Goal: Task Accomplishment & Management: Use online tool/utility

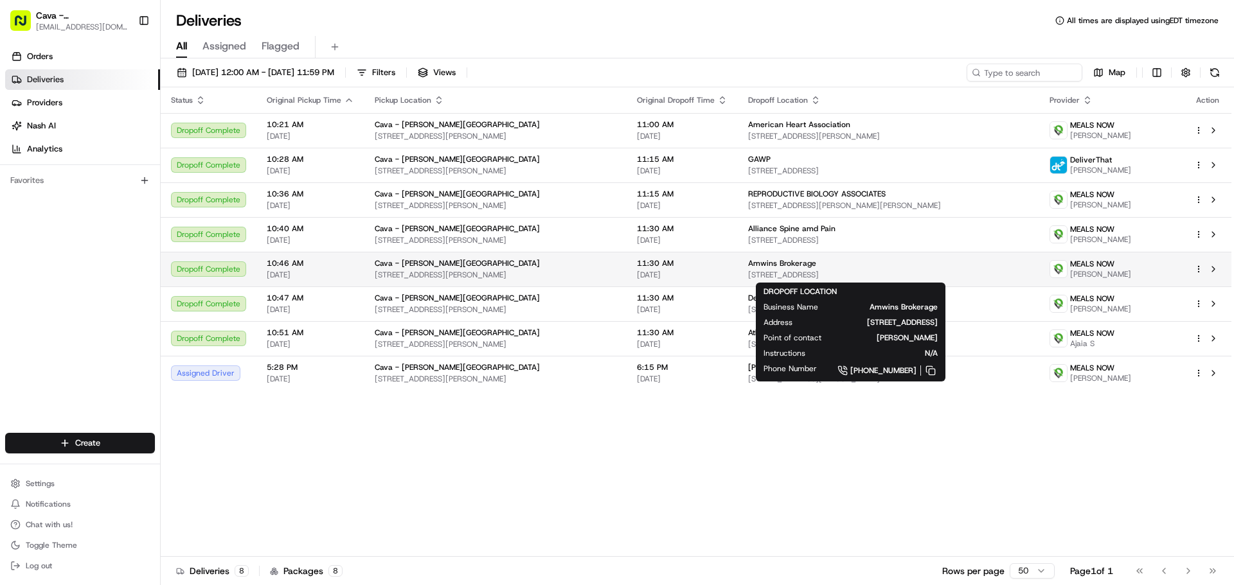
click at [804, 262] on div "Amwins Brokerage" at bounding box center [888, 263] width 281 height 10
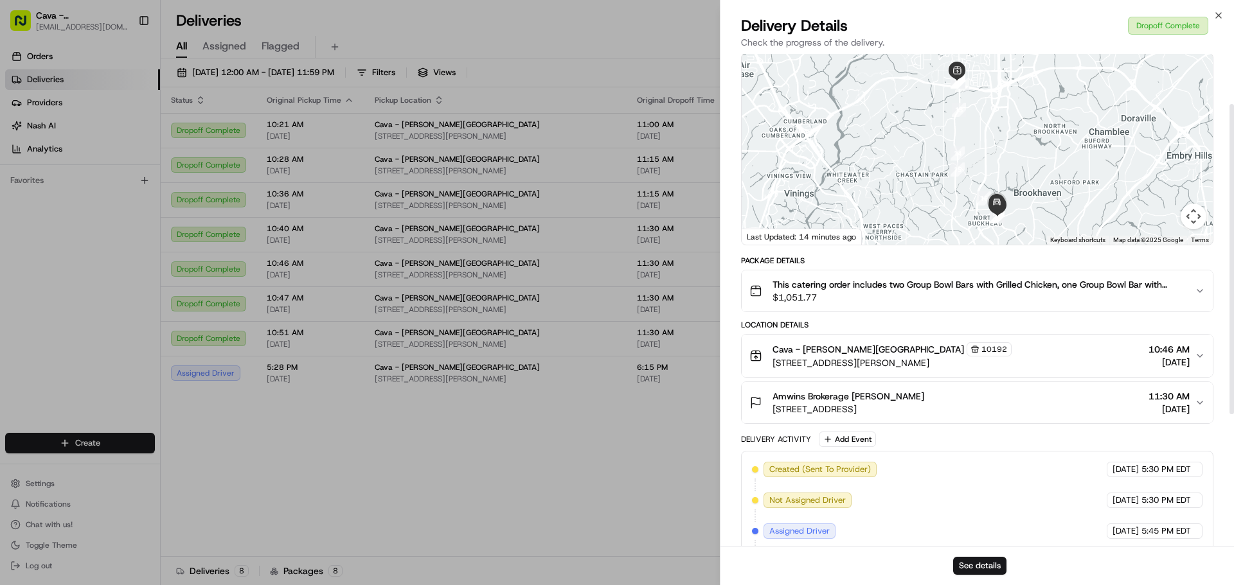
scroll to position [32, 0]
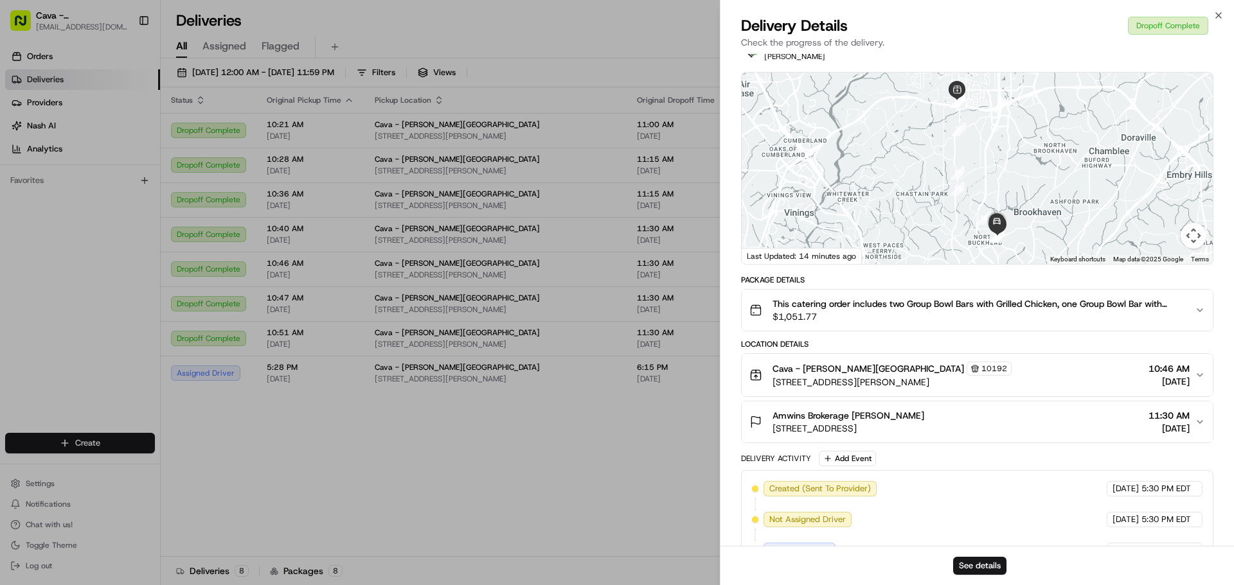
click at [1032, 321] on span "$1,051.77" at bounding box center [978, 316] width 412 height 13
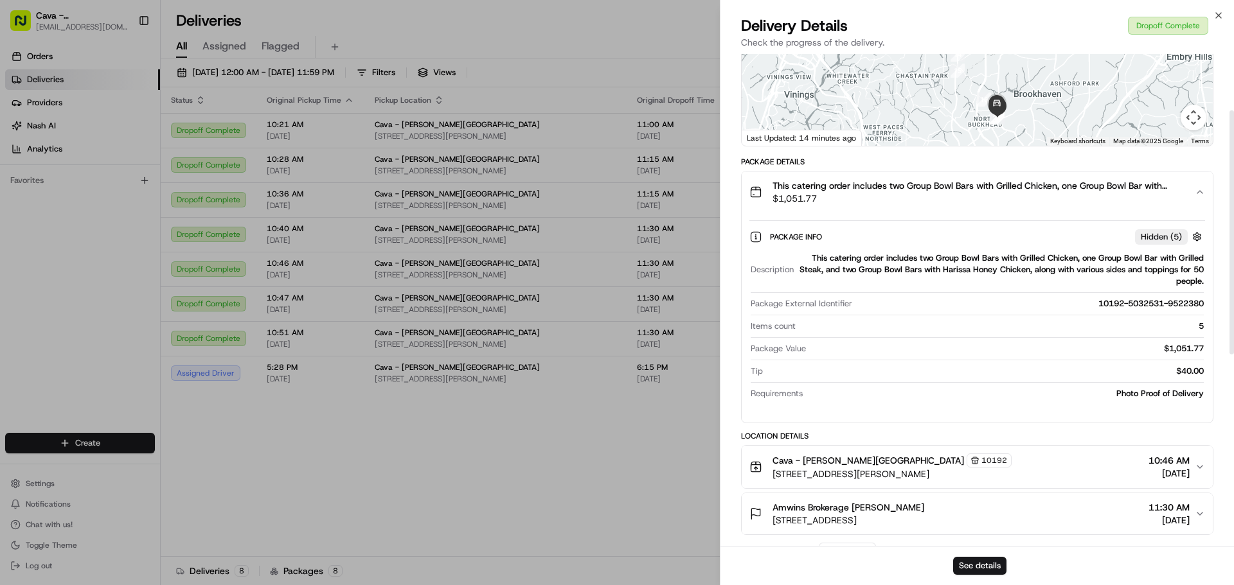
scroll to position [161, 0]
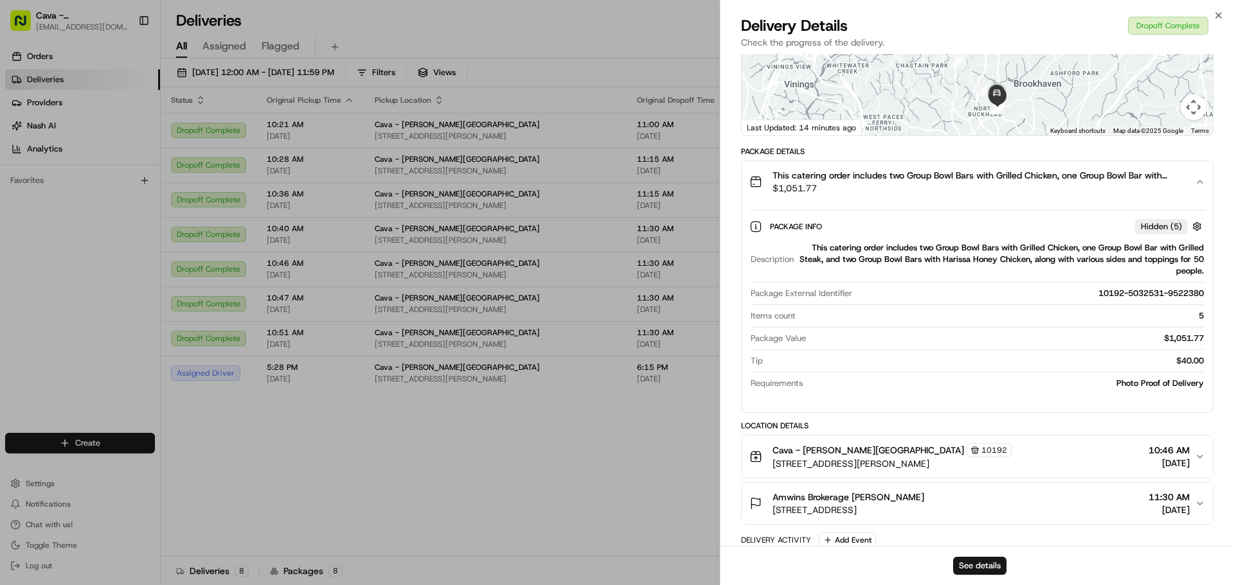
click at [1004, 182] on span "This catering order includes two Group Bowl Bars with Grilled Chicken, one Grou…" at bounding box center [978, 175] width 412 height 13
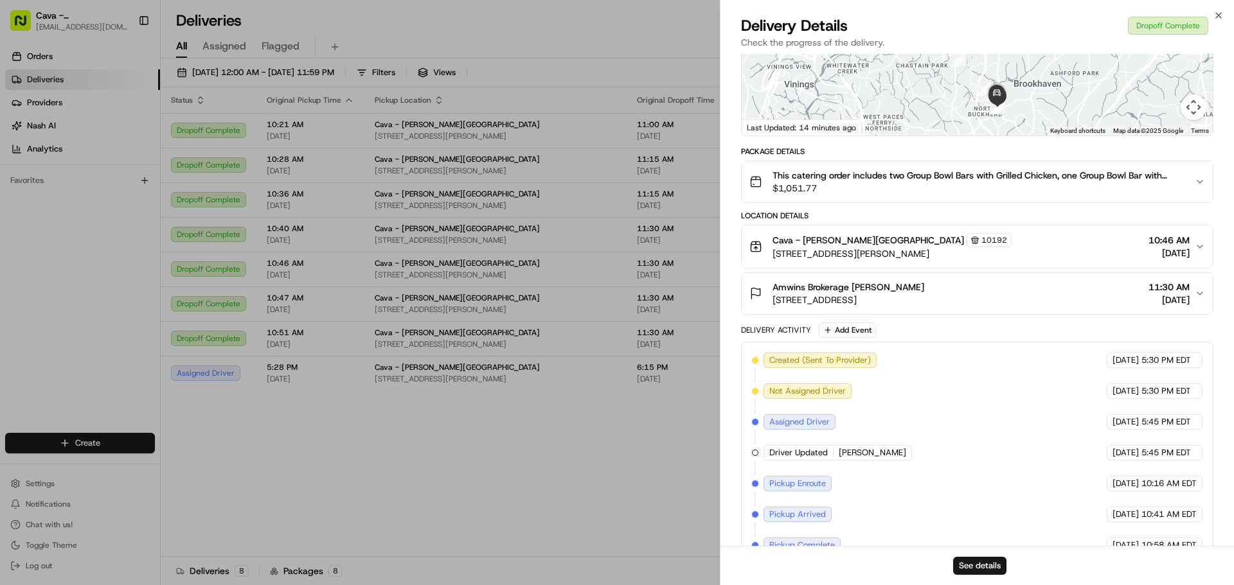
click at [964, 195] on span "$1,051.77" at bounding box center [978, 188] width 412 height 13
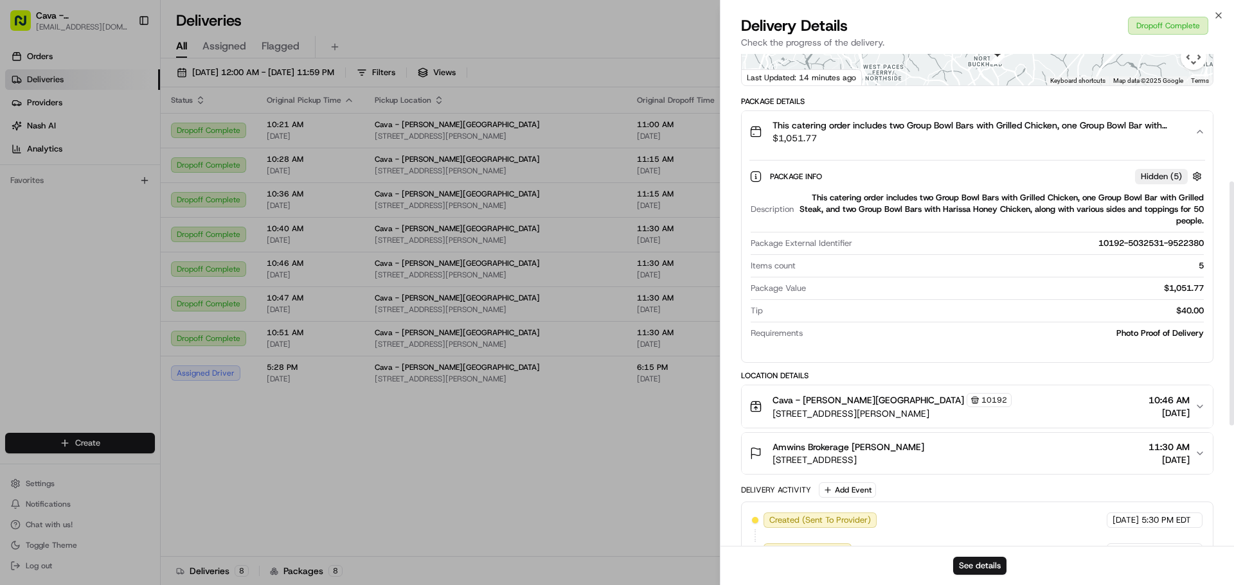
scroll to position [257, 0]
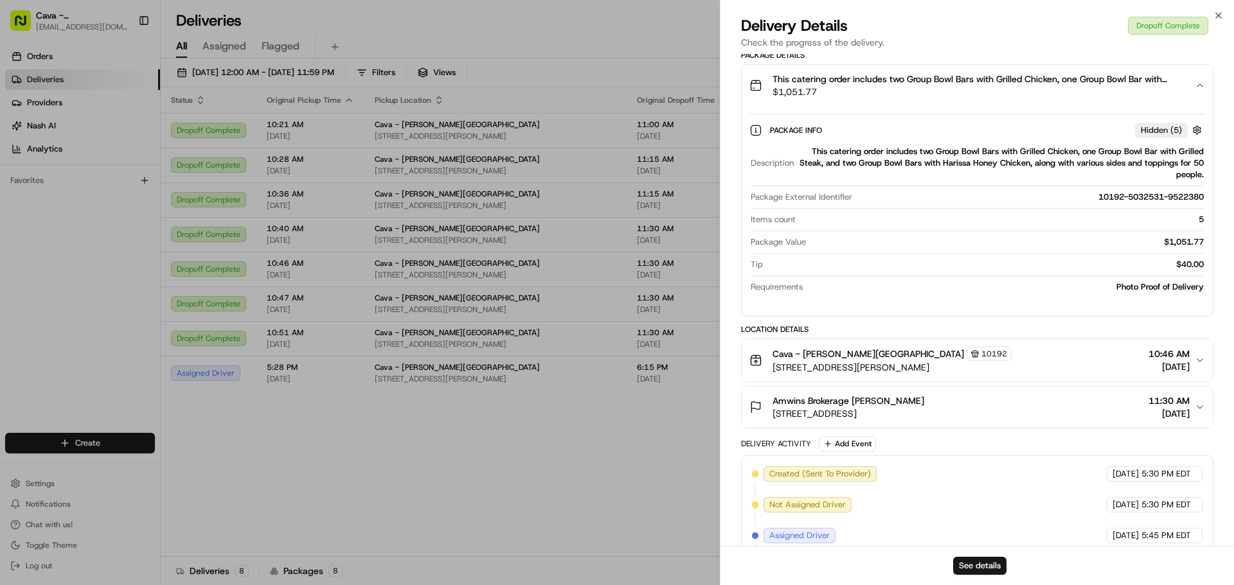
click at [968, 298] on div "Description This catering order includes two Group Bowl Bars with Grilled Chick…" at bounding box center [977, 219] width 456 height 157
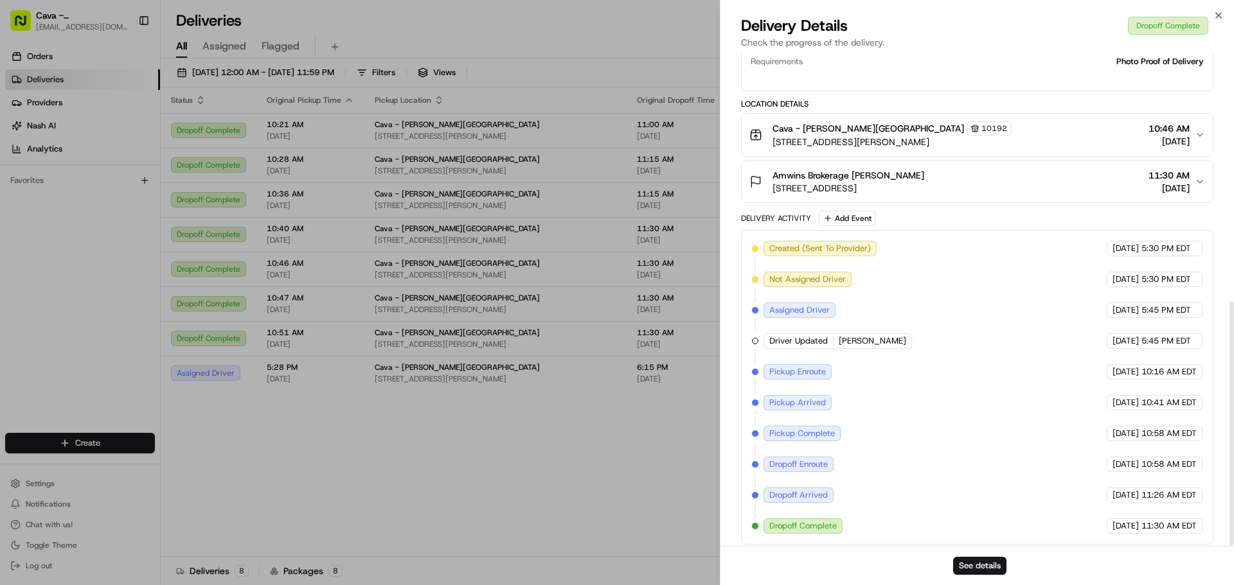
scroll to position [499, 0]
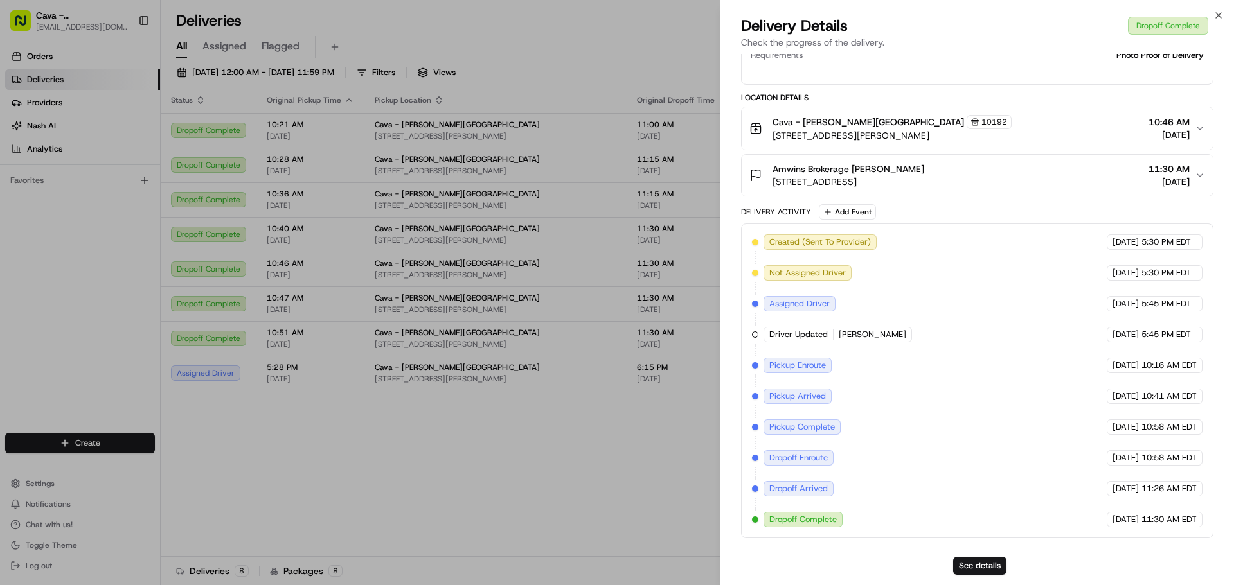
click at [1186, 172] on span "11:30 AM" at bounding box center [1168, 169] width 41 height 13
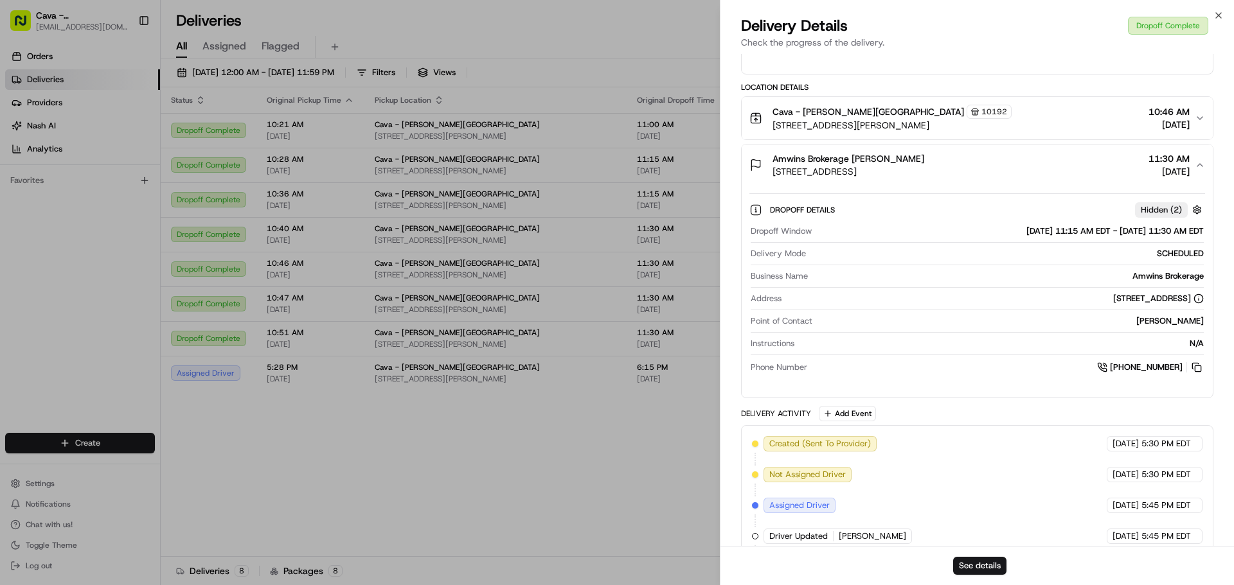
click at [1152, 216] on span "Hidden ( 2 )" at bounding box center [1161, 210] width 41 height 12
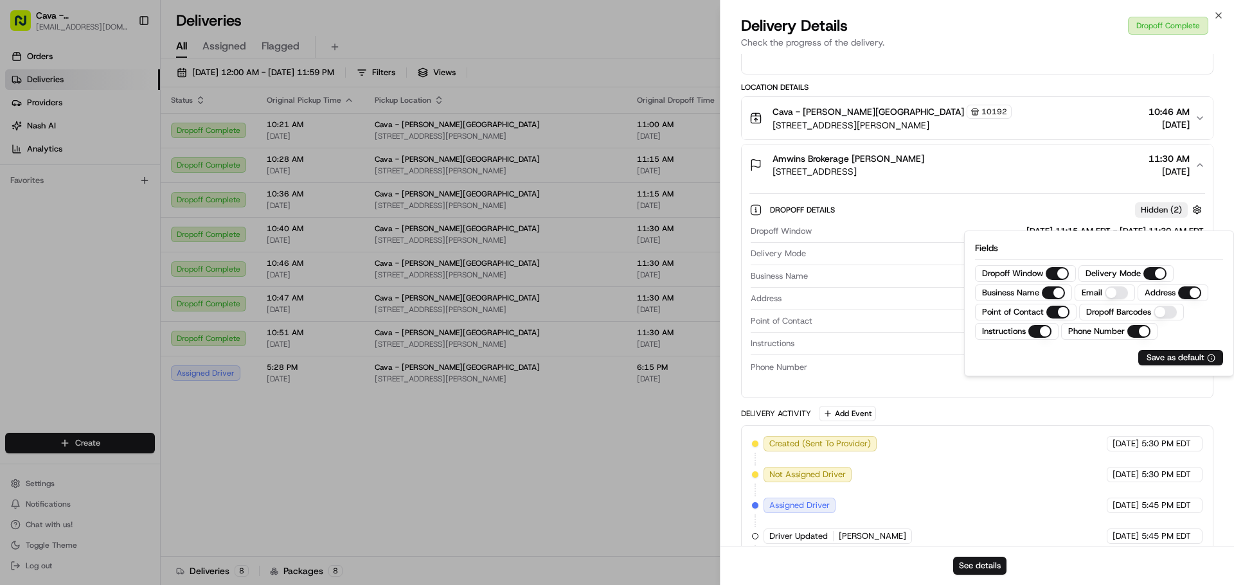
click at [952, 218] on div "Dropoff Details Hidden ( 2 )" at bounding box center [987, 210] width 435 height 16
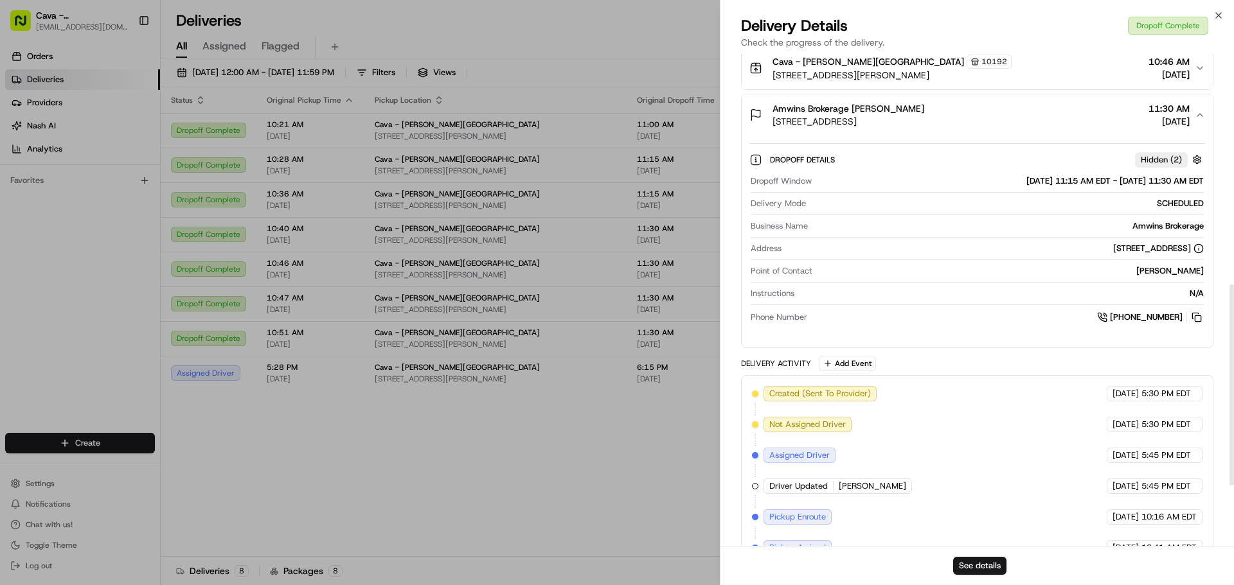
scroll to position [564, 0]
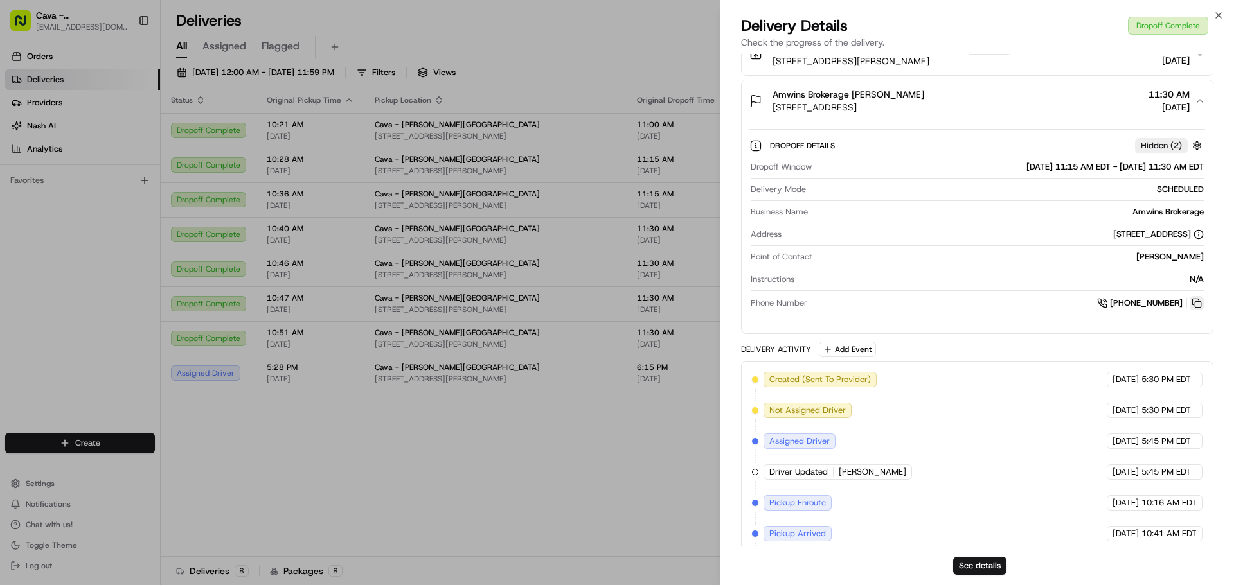
click at [1192, 310] on button at bounding box center [1197, 303] width 14 height 14
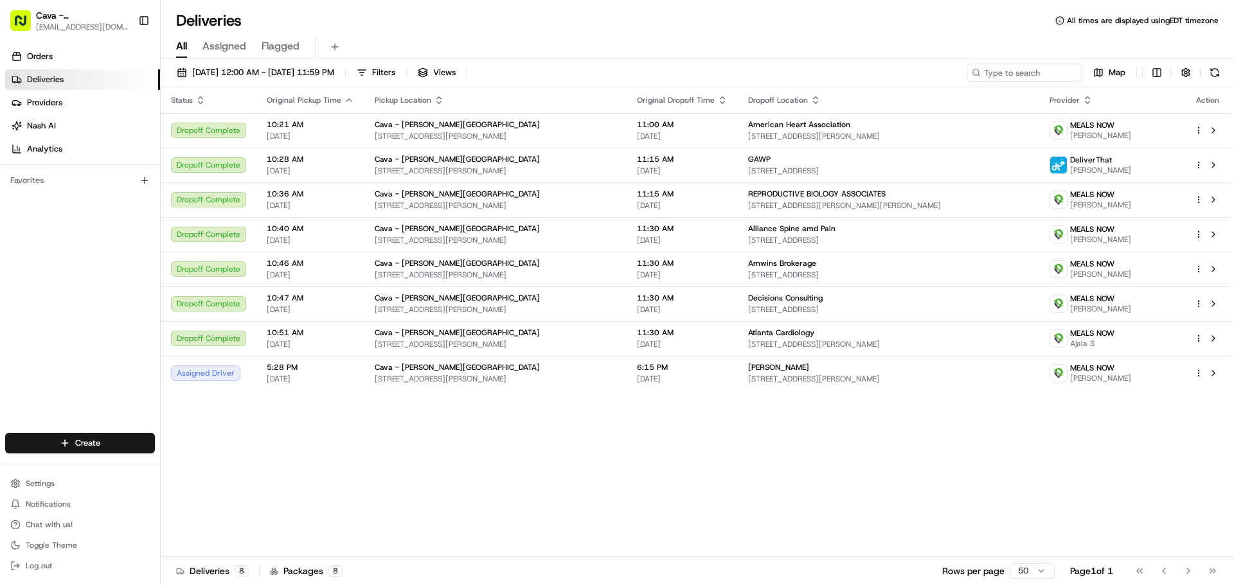
drag, startPoint x: 508, startPoint y: 480, endPoint x: 667, endPoint y: 406, distance: 175.4
click at [808, 344] on span "[STREET_ADDRESS][PERSON_NAME]" at bounding box center [888, 344] width 281 height 10
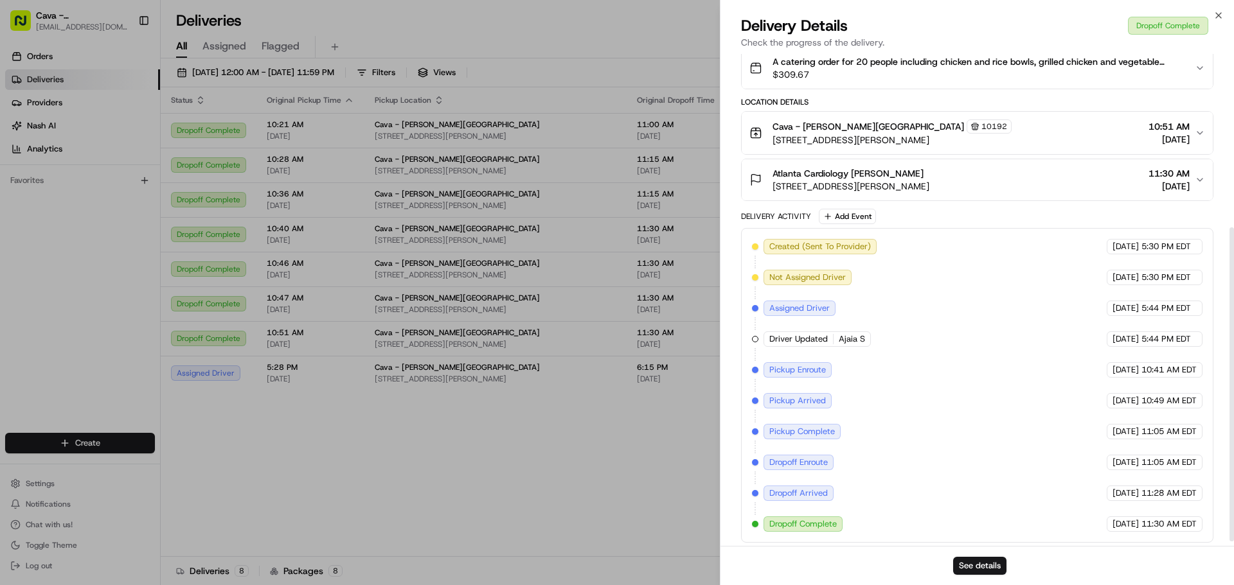
scroll to position [279, 0]
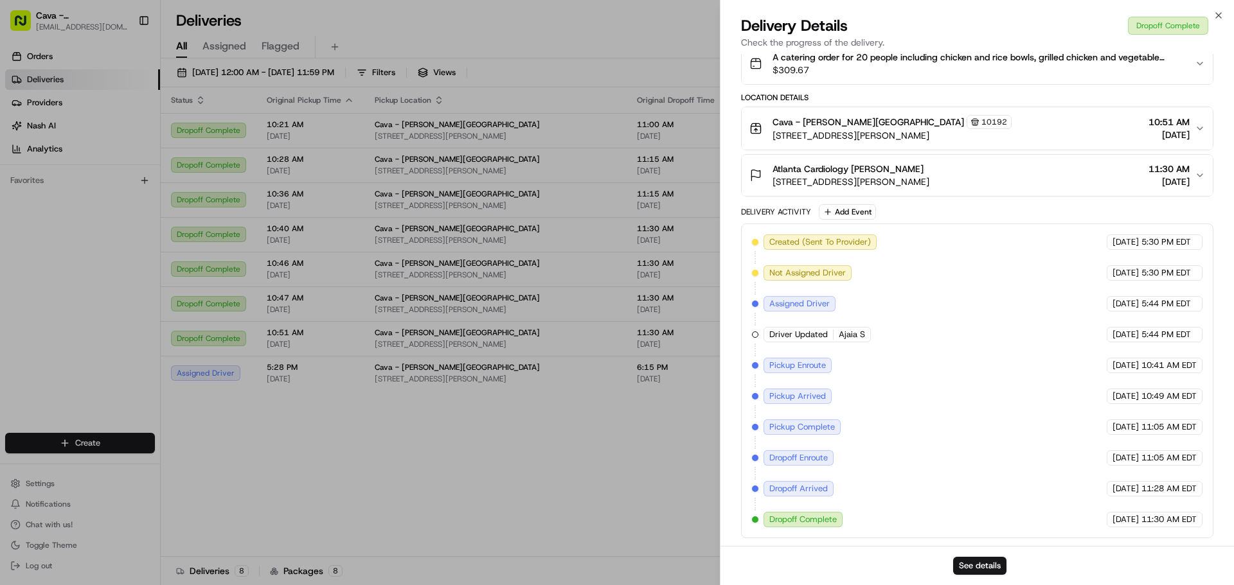
click at [1061, 64] on span "$309.67" at bounding box center [978, 70] width 412 height 13
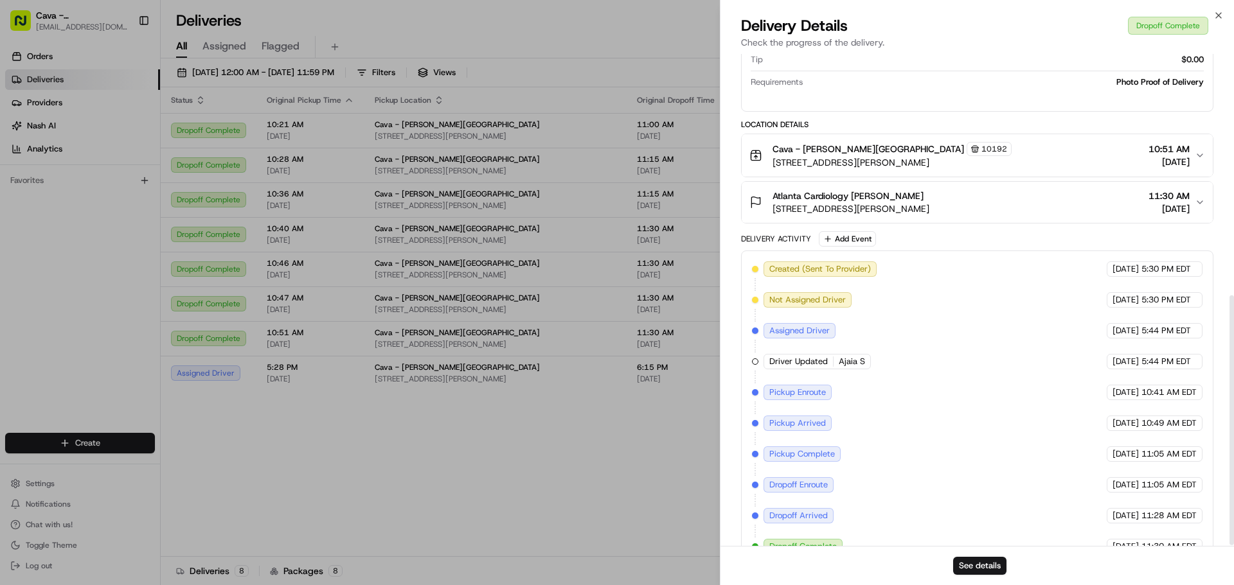
scroll to position [477, 0]
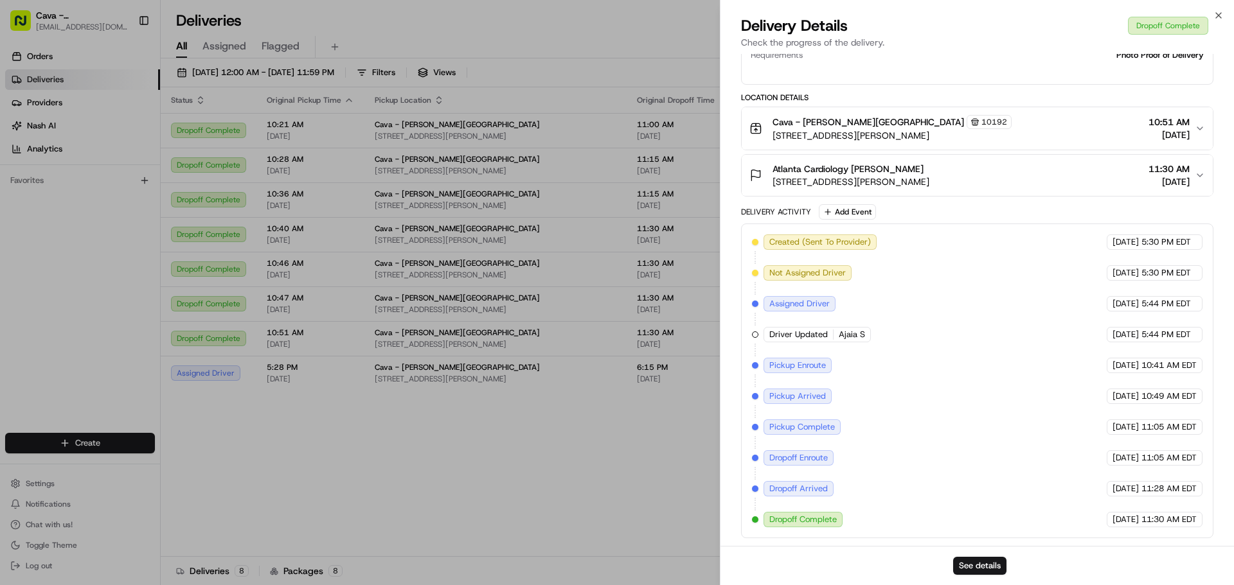
click at [1206, 168] on button "Atlanta Cardiology [PERSON_NAME] [STREET_ADDRESS][PERSON_NAME] 11:30 AM [DATE]" at bounding box center [977, 175] width 471 height 41
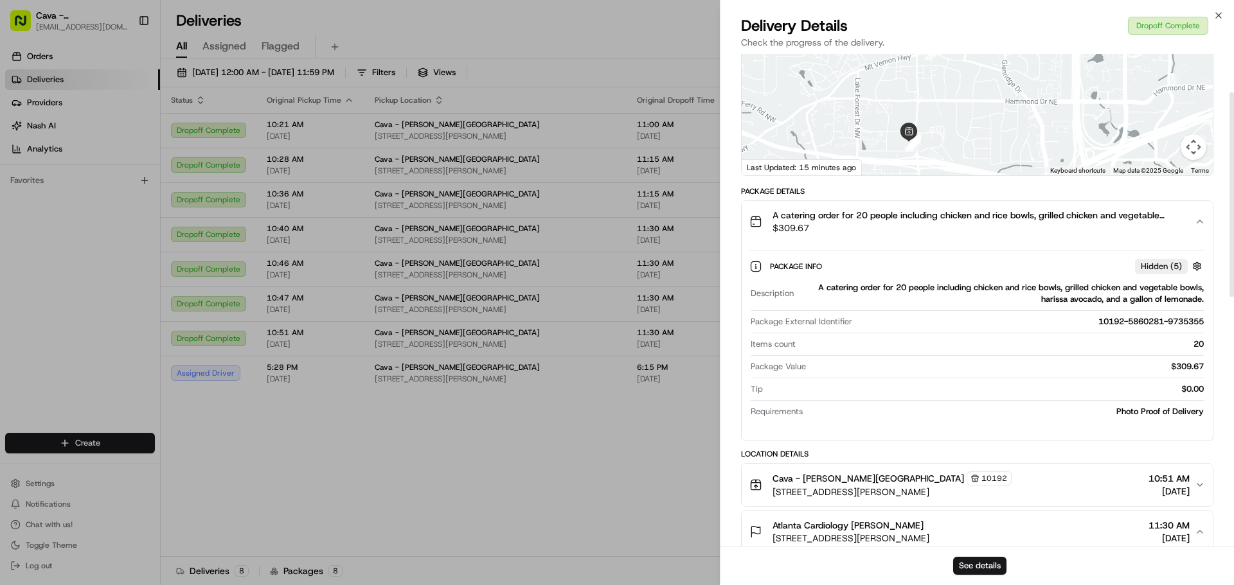
scroll to position [92, 0]
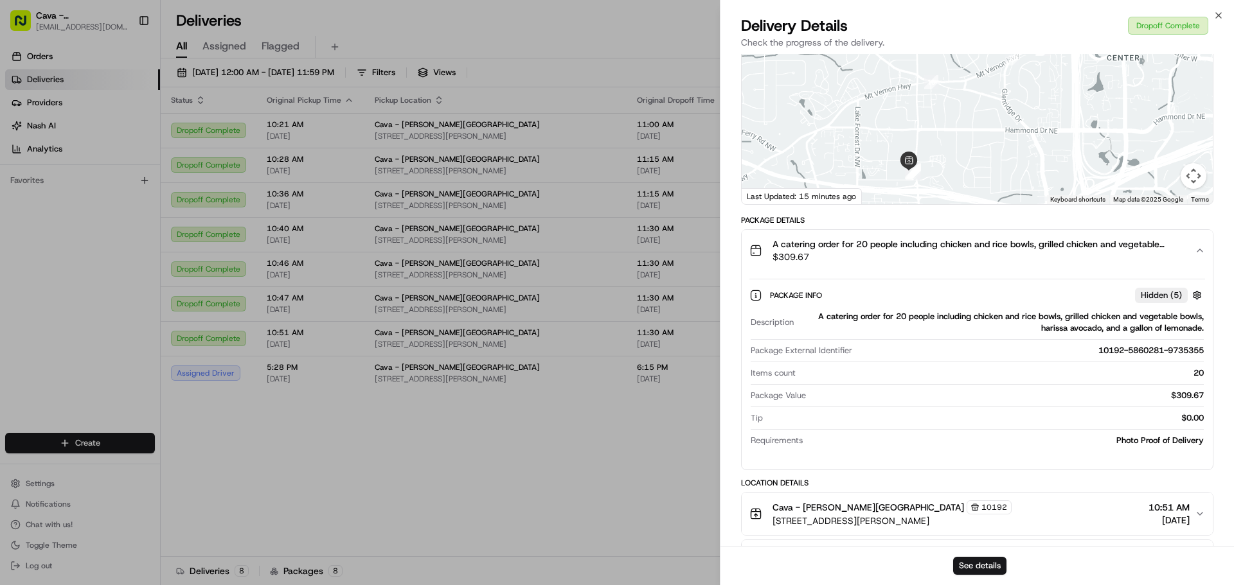
click at [1203, 253] on icon "button" at bounding box center [1200, 250] width 10 height 10
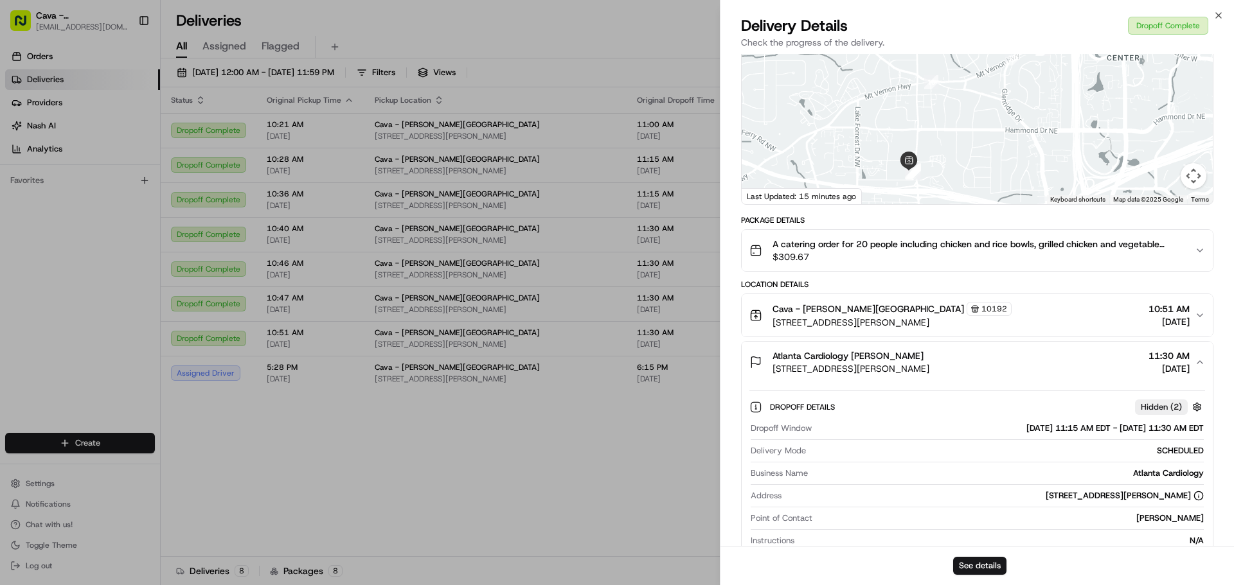
click at [1203, 253] on icon "button" at bounding box center [1200, 250] width 10 height 10
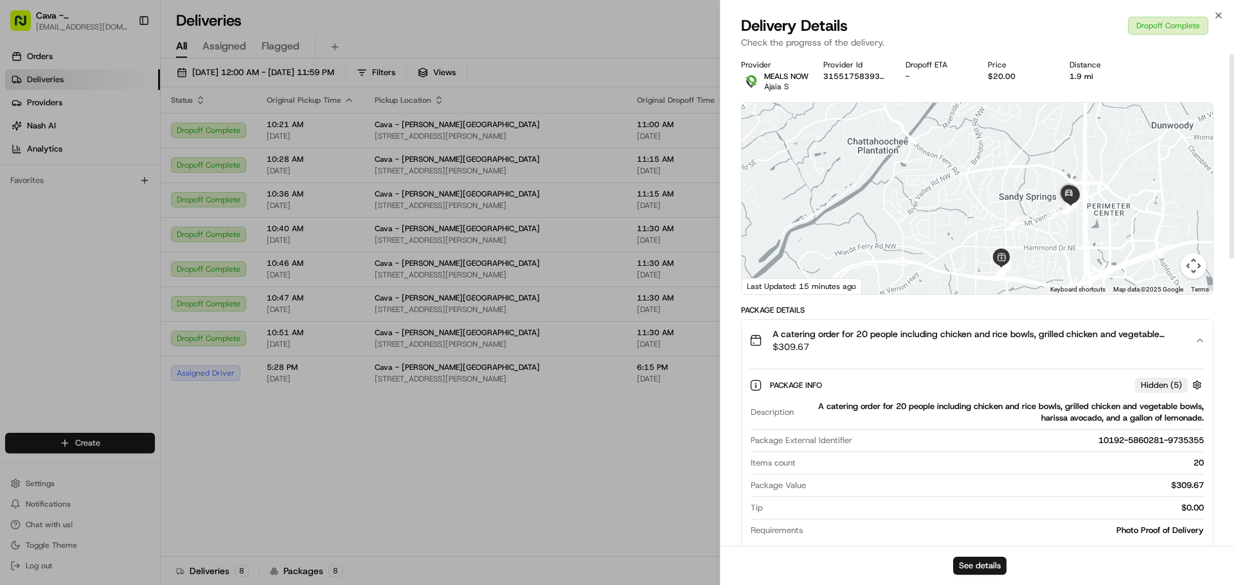
scroll to position [0, 0]
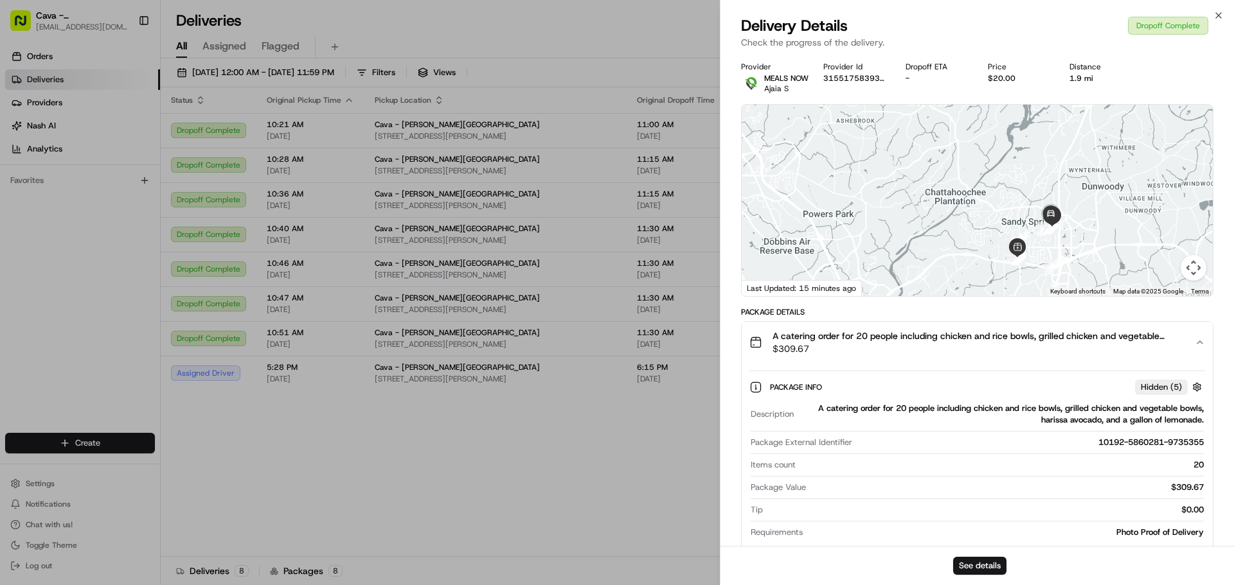
click at [1222, 10] on div "Close Delivery Details Dropoff Complete Check the progress of the delivery. Pro…" at bounding box center [977, 292] width 514 height 585
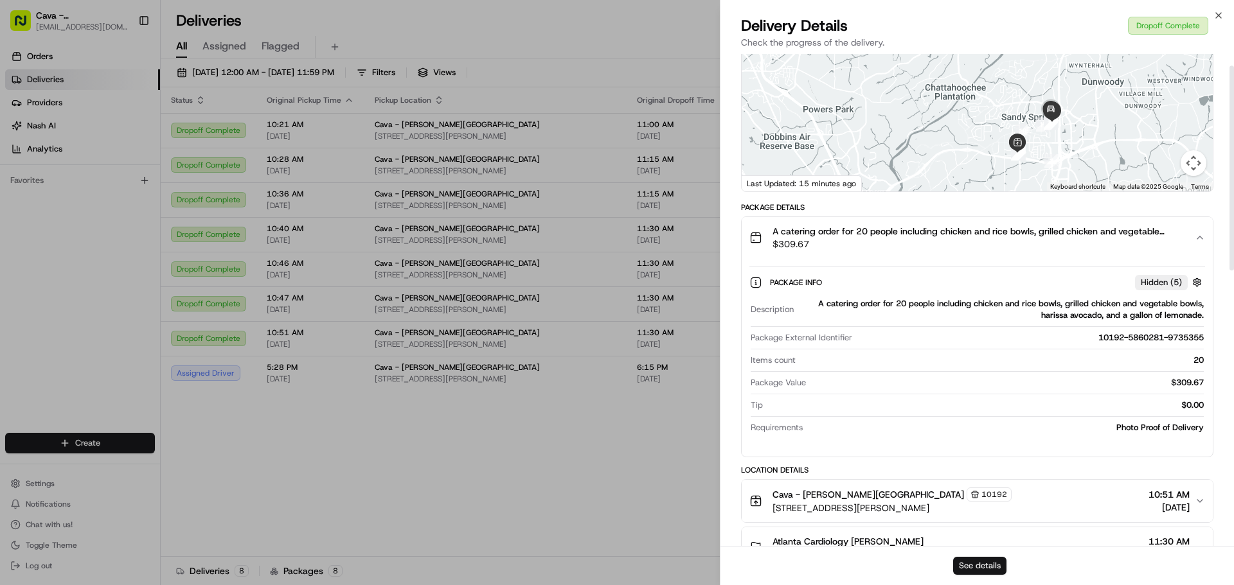
scroll to position [193, 0]
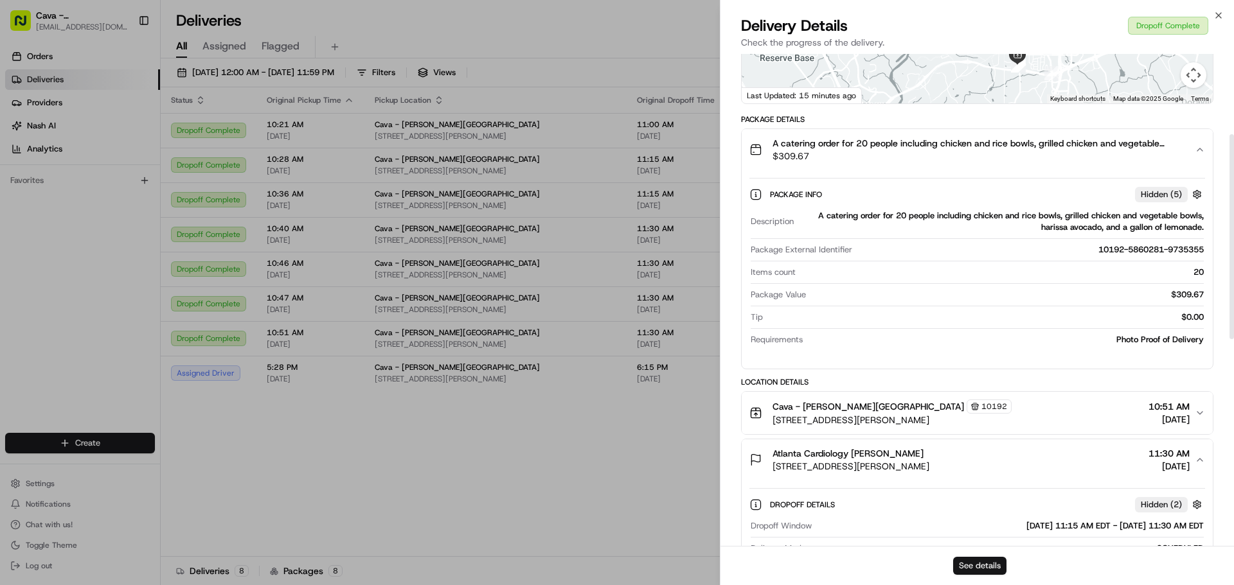
click at [994, 564] on button "See details" at bounding box center [979, 566] width 53 height 18
click at [1217, 15] on icon "button" at bounding box center [1218, 15] width 10 height 10
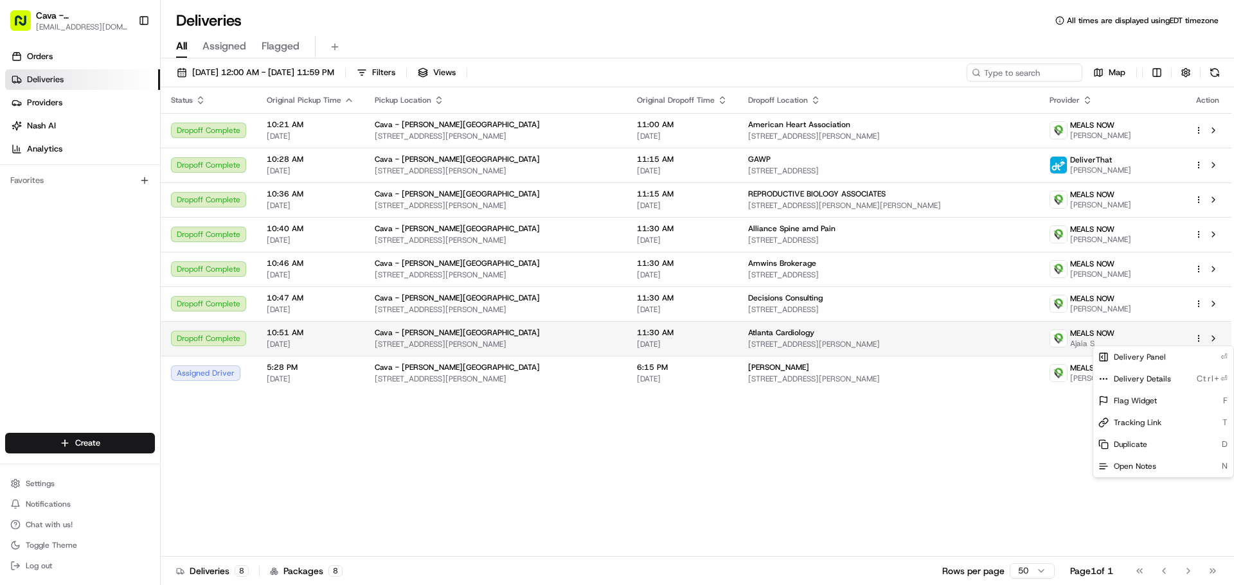
click at [1202, 336] on html "Cava - [PERSON_NAME][GEOGRAPHIC_DATA] [EMAIL_ADDRESS][DOMAIN_NAME] Toggle Sideb…" at bounding box center [617, 292] width 1234 height 585
click at [1136, 451] on div "Duplicate D" at bounding box center [1163, 445] width 140 height 22
